Goal: Information Seeking & Learning: Learn about a topic

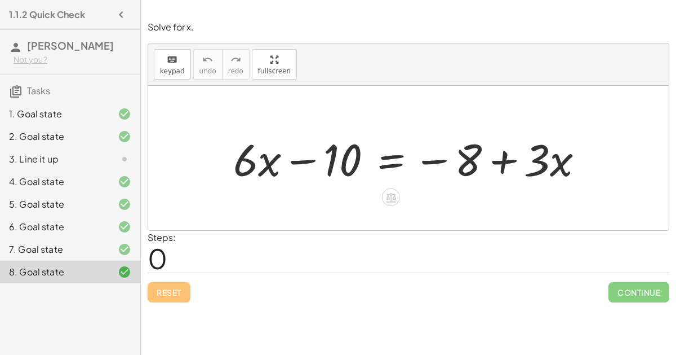
click at [343, 172] on div at bounding box center [413, 158] width 371 height 58
click at [94, 157] on div "3. Line it up" at bounding box center [54, 159] width 91 height 14
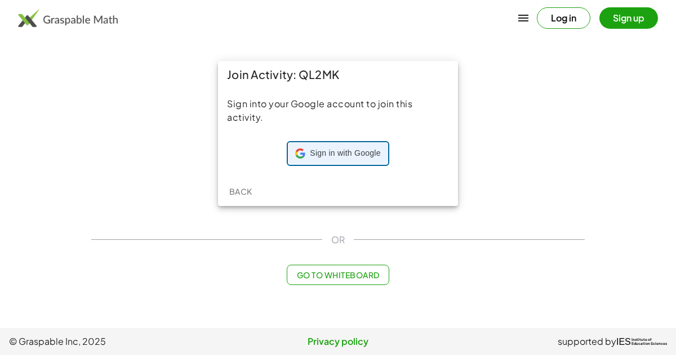
click at [362, 161] on div "Sign in with Google Sign in with Google. Opens in new tab" at bounding box center [337, 153] width 85 height 21
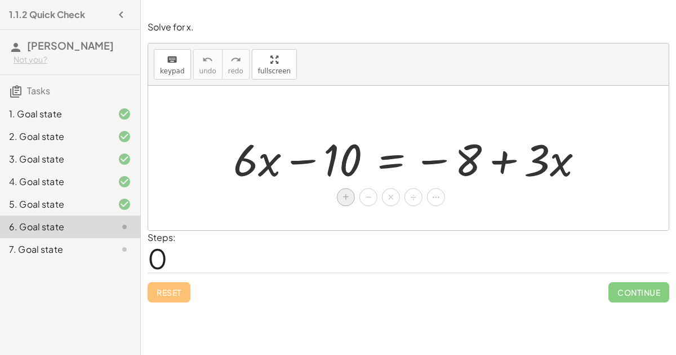
click at [345, 192] on span "+" at bounding box center [346, 197] width 7 height 16
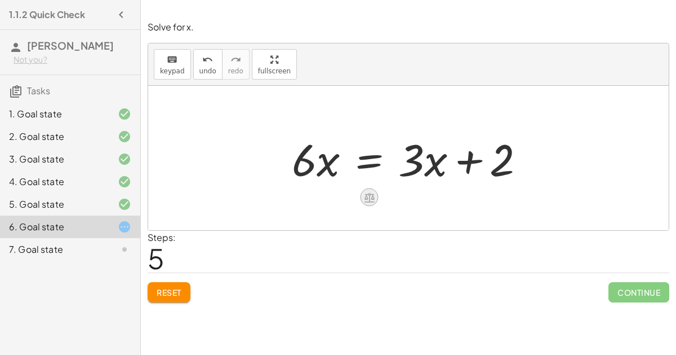
click at [365, 193] on icon at bounding box center [370, 198] width 10 height 10
click at [347, 197] on span "−" at bounding box center [347, 197] width 7 height 16
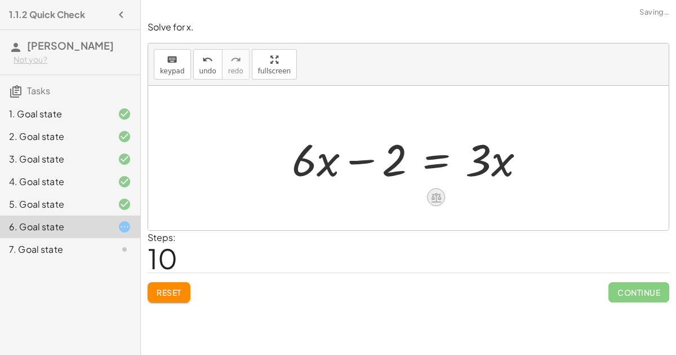
click at [439, 197] on icon at bounding box center [436, 198] width 10 height 10
click at [460, 197] on span "÷" at bounding box center [459, 197] width 6 height 16
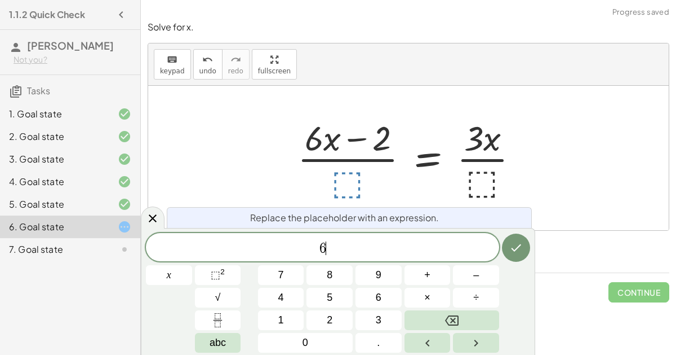
click at [512, 249] on icon "Done" at bounding box center [517, 247] width 10 height 7
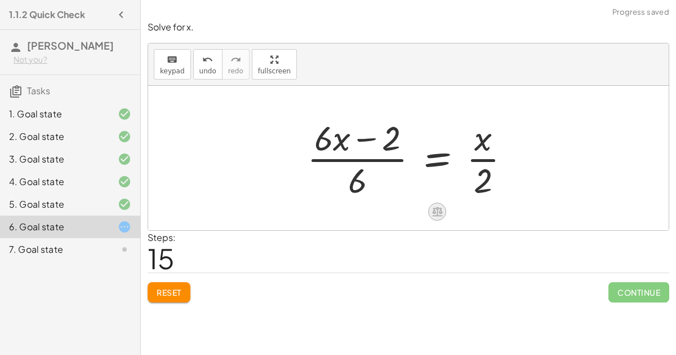
click at [440, 216] on icon at bounding box center [438, 211] width 12 height 12
click at [485, 206] on icon at bounding box center [482, 211] width 10 height 10
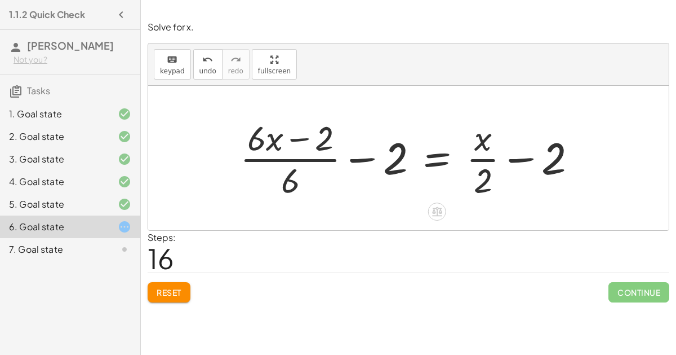
click at [166, 292] on span "Reset" at bounding box center [169, 292] width 25 height 10
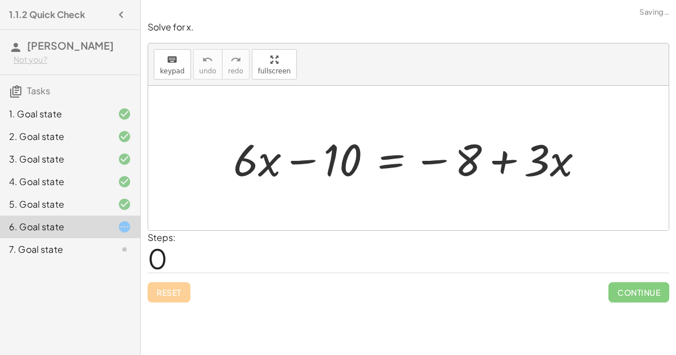
click at [233, 313] on div "Simplify. keyboard keypad undo undo redo redo fullscreen × Steps: 0 Reset Conti…" at bounding box center [408, 177] width 535 height 355
click at [392, 189] on div at bounding box center [391, 197] width 18 height 18
click at [438, 196] on icon at bounding box center [436, 197] width 7 height 2
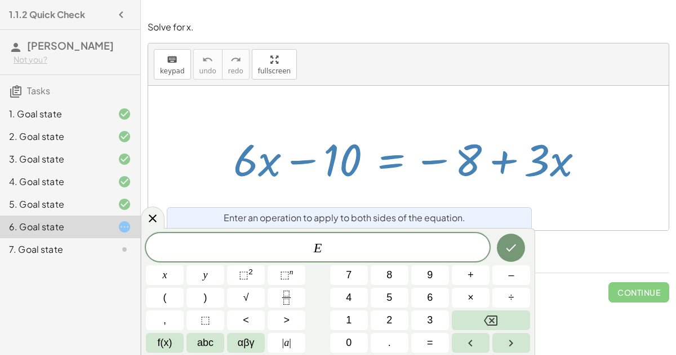
click at [470, 294] on span "×" at bounding box center [471, 297] width 6 height 15
click at [493, 321] on icon "Backspace" at bounding box center [491, 320] width 14 height 10
click at [471, 271] on span "+" at bounding box center [471, 274] width 6 height 15
click at [502, 245] on button "Done" at bounding box center [511, 247] width 28 height 28
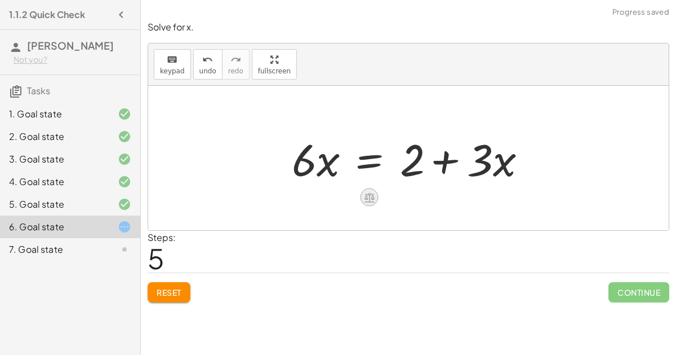
click at [362, 196] on div at bounding box center [370, 197] width 18 height 18
click at [347, 193] on span "−" at bounding box center [347, 197] width 7 height 16
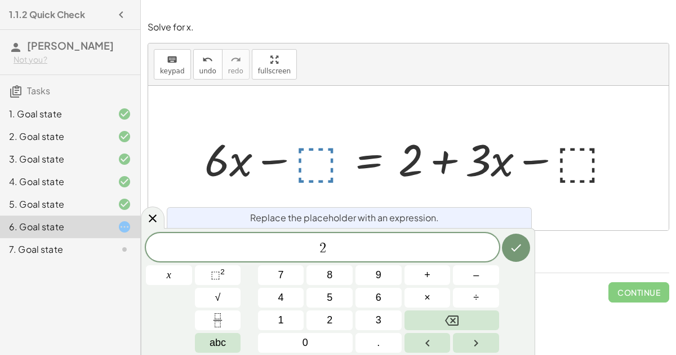
click at [516, 256] on button "Done" at bounding box center [516, 247] width 28 height 28
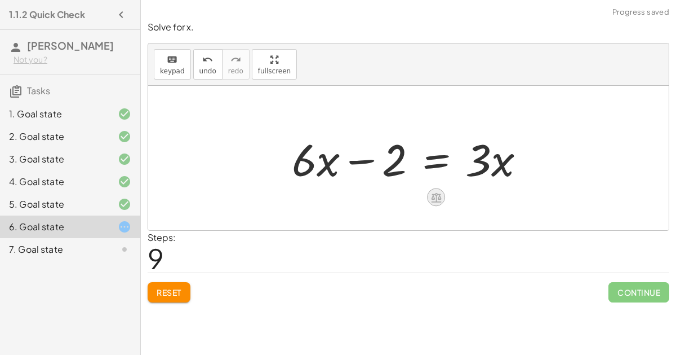
click at [437, 196] on icon at bounding box center [436, 198] width 10 height 10
click at [456, 198] on span "÷" at bounding box center [459, 197] width 6 height 16
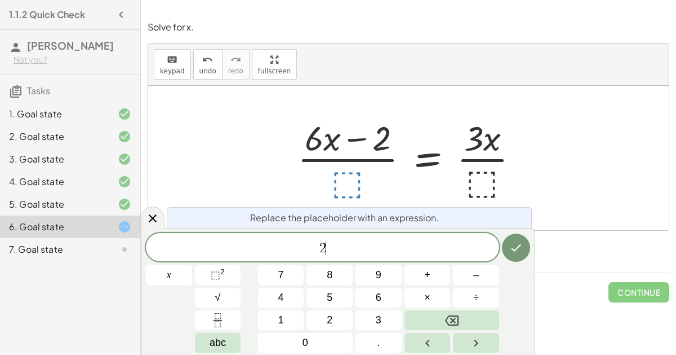
click at [511, 247] on icon "Done" at bounding box center [516, 248] width 14 height 14
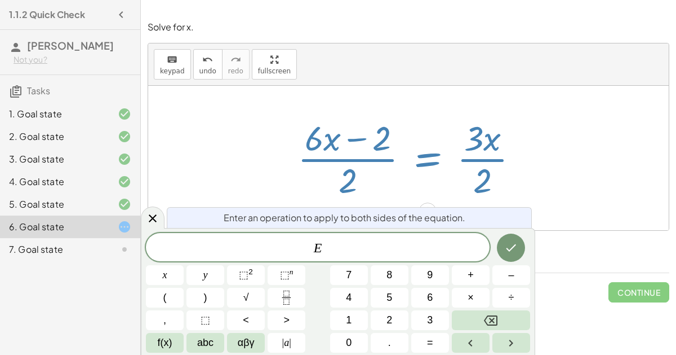
click at [513, 299] on span "÷" at bounding box center [512, 297] width 6 height 15
click at [471, 302] on span "×" at bounding box center [471, 297] width 6 height 15
click at [389, 315] on span "2" at bounding box center [390, 319] width 6 height 15
click at [511, 254] on icon "Done" at bounding box center [511, 248] width 14 height 14
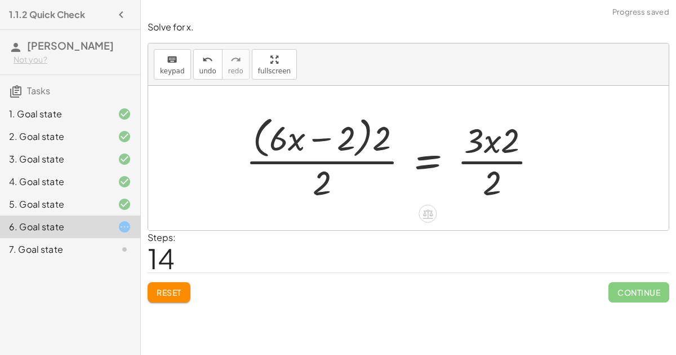
click at [171, 291] on span "Reset" at bounding box center [169, 292] width 25 height 10
